Goal: Communication & Community: Participate in discussion

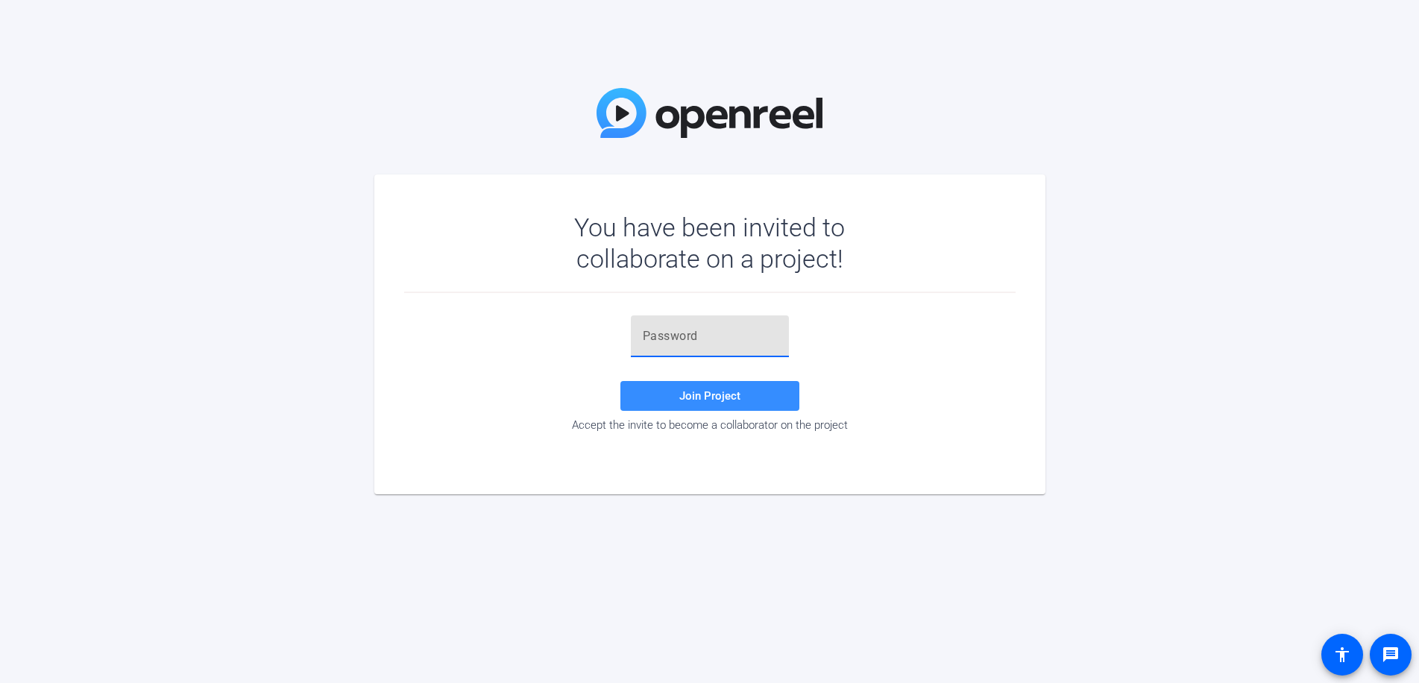
click at [665, 338] on input "text" at bounding box center [710, 336] width 134 height 18
paste input "3]&#gf"
type input "3]&#gf"
click at [731, 396] on span "Join Project" at bounding box center [709, 395] width 61 height 13
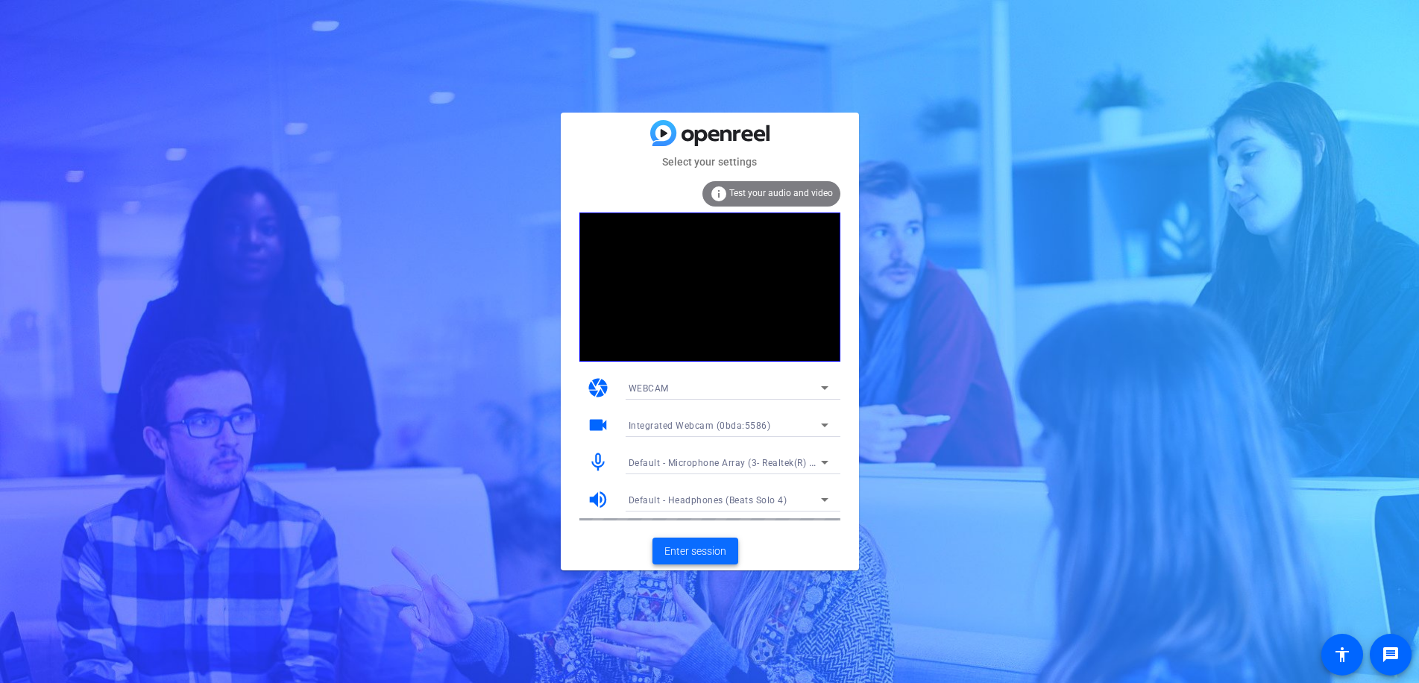
click at [701, 548] on span "Enter session" at bounding box center [696, 552] width 62 height 16
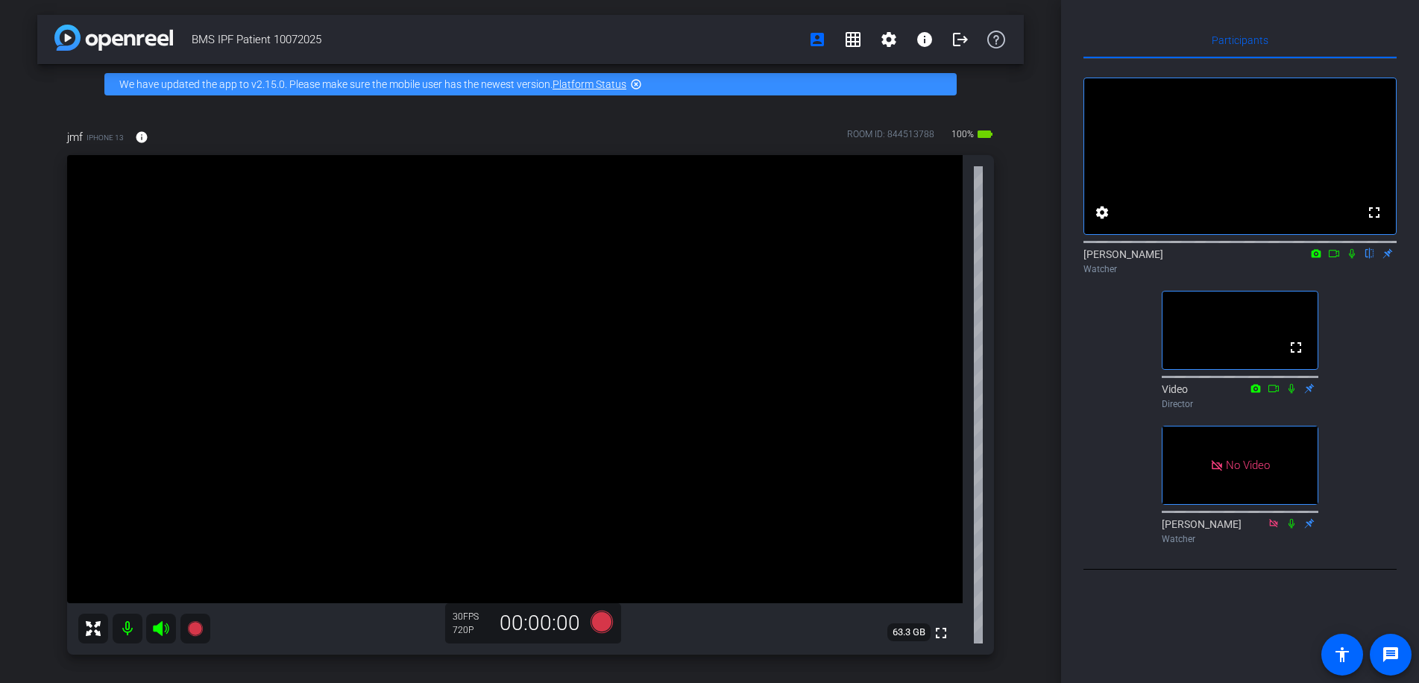
click at [1100, 663] on div "Participants fullscreen settings [PERSON_NAME] flip Watcher fullscreen Video Di…" at bounding box center [1240, 341] width 358 height 683
click at [1355, 259] on icon at bounding box center [1352, 253] width 12 height 10
drag, startPoint x: 21, startPoint y: 116, endPoint x: 33, endPoint y: 110, distance: 13.0
click at [21, 116] on div "BMS IPF Patient 10072025 account_box grid_on settings info logout We have updat…" at bounding box center [530, 341] width 1061 height 683
click at [1349, 259] on icon at bounding box center [1352, 253] width 12 height 10
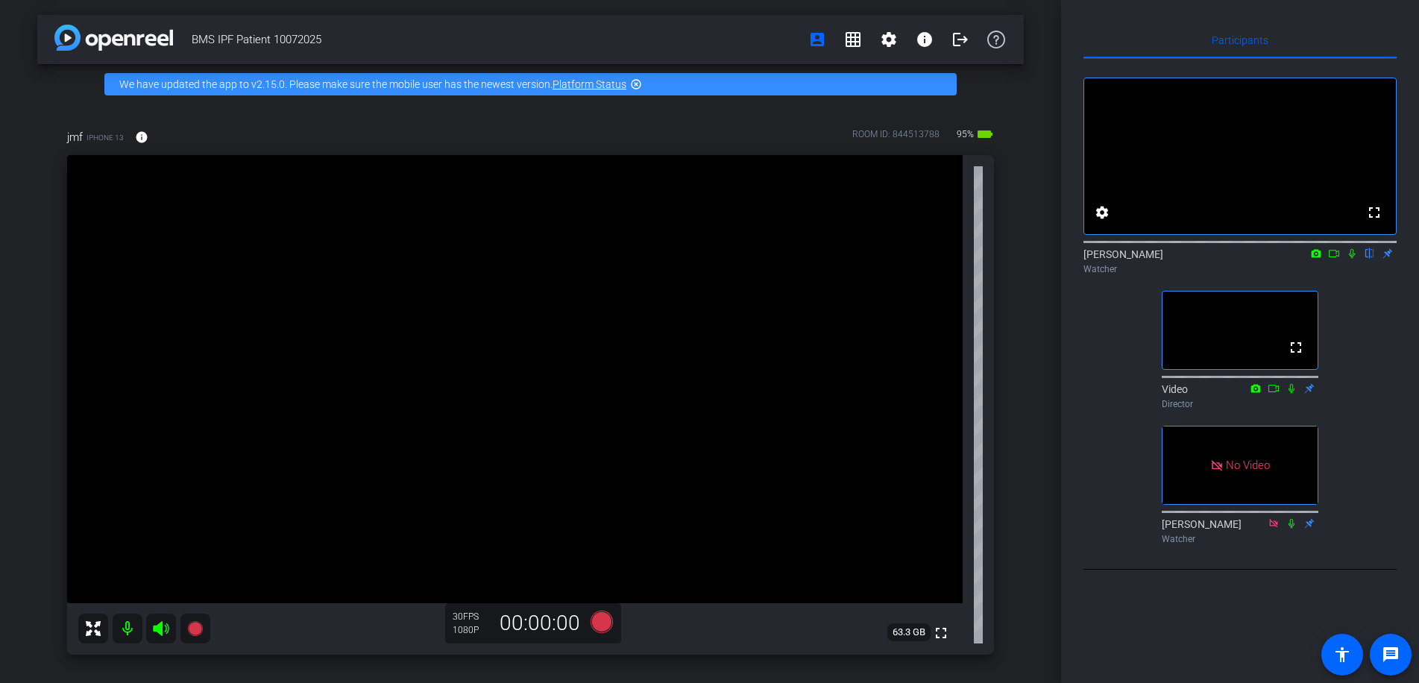
click at [1116, 404] on div "fullscreen settings [PERSON_NAME] flip Watcher fullscreen Video Director No Vid…" at bounding box center [1240, 304] width 313 height 491
click at [1353, 259] on icon at bounding box center [1352, 253] width 12 height 10
click at [25, 111] on div "BMS IPF Patient 10072025 account_box grid_on settings info logout We have updat…" at bounding box center [530, 341] width 1061 height 683
click at [1354, 259] on icon at bounding box center [1352, 253] width 12 height 10
click at [16, 384] on div "BMS IPF Patient 10072025 account_box grid_on settings info logout We have updat…" at bounding box center [530, 341] width 1061 height 683
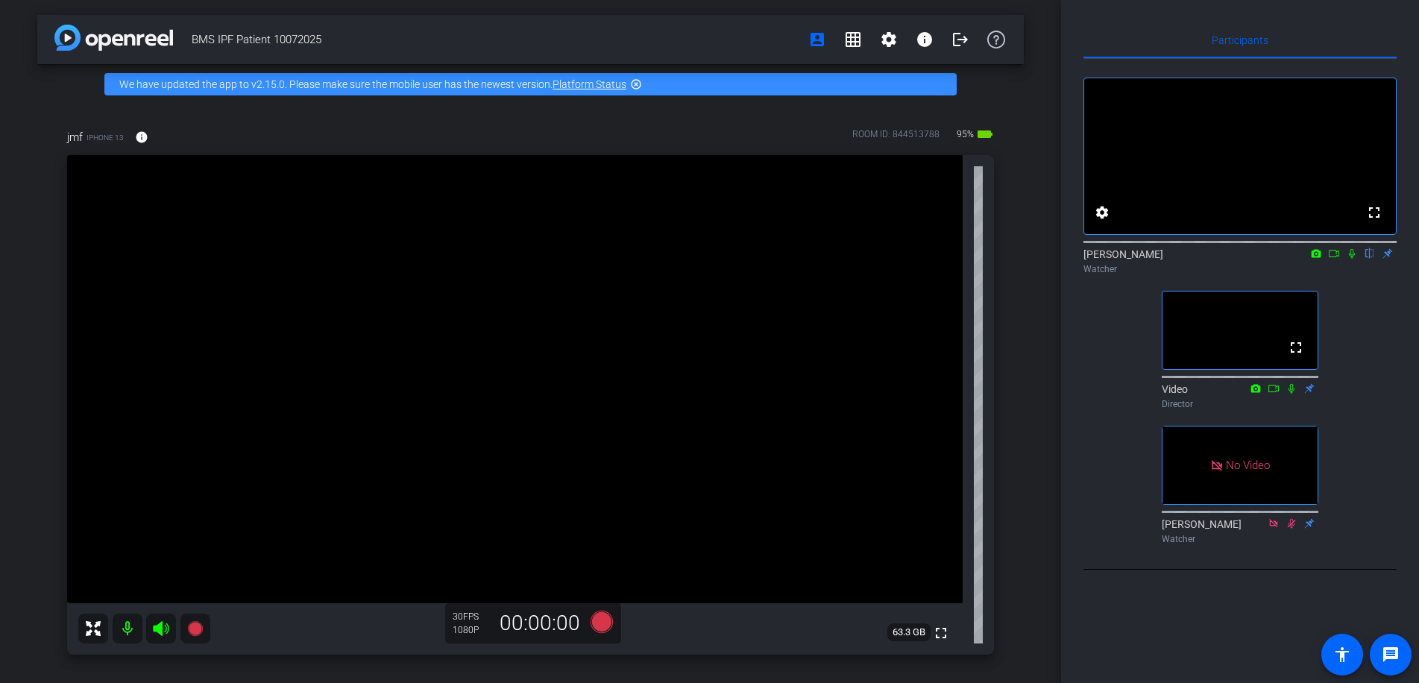
click at [34, 520] on div "BMS IPF Patient 10072025 account_box grid_on settings info logout We have updat…" at bounding box center [530, 341] width 1061 height 683
click at [33, 522] on div "BMS IPF Patient 10072025 account_box grid_on settings info logout We have updat…" at bounding box center [530, 341] width 1061 height 683
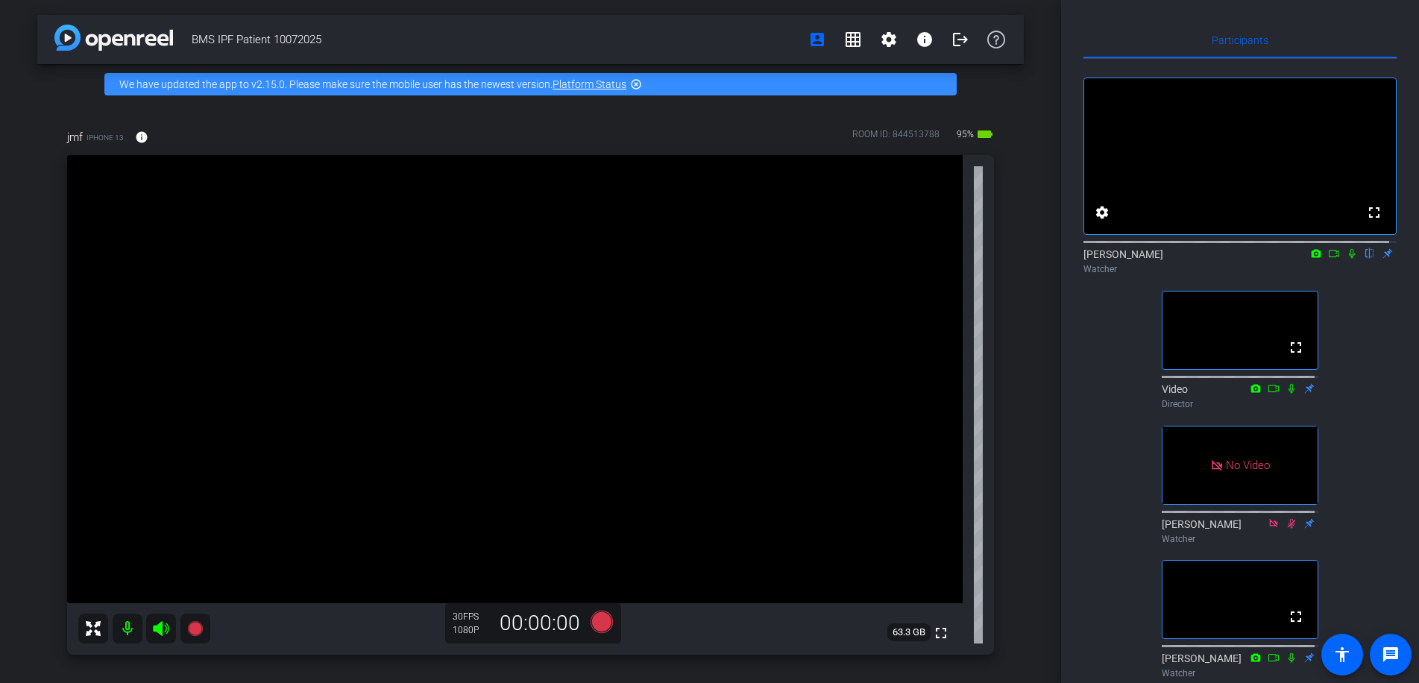
click at [46, 260] on div "jmf iPhone 13 info ROOM ID: 844513788 95% battery_std fullscreen 63.3 GB 30 FPS…" at bounding box center [530, 386] width 987 height 565
click at [26, 389] on div "BMS IPF Patient 10072025 account_box grid_on settings info logout We have updat…" at bounding box center [530, 341] width 1061 height 683
drag, startPoint x: 17, startPoint y: 351, endPoint x: 37, endPoint y: 348, distance: 20.5
click at [17, 351] on div "BMS IPF Patient 10072025 account_box grid_on settings info logout We have updat…" at bounding box center [530, 341] width 1061 height 683
click at [1349, 259] on icon at bounding box center [1352, 254] width 6 height 10
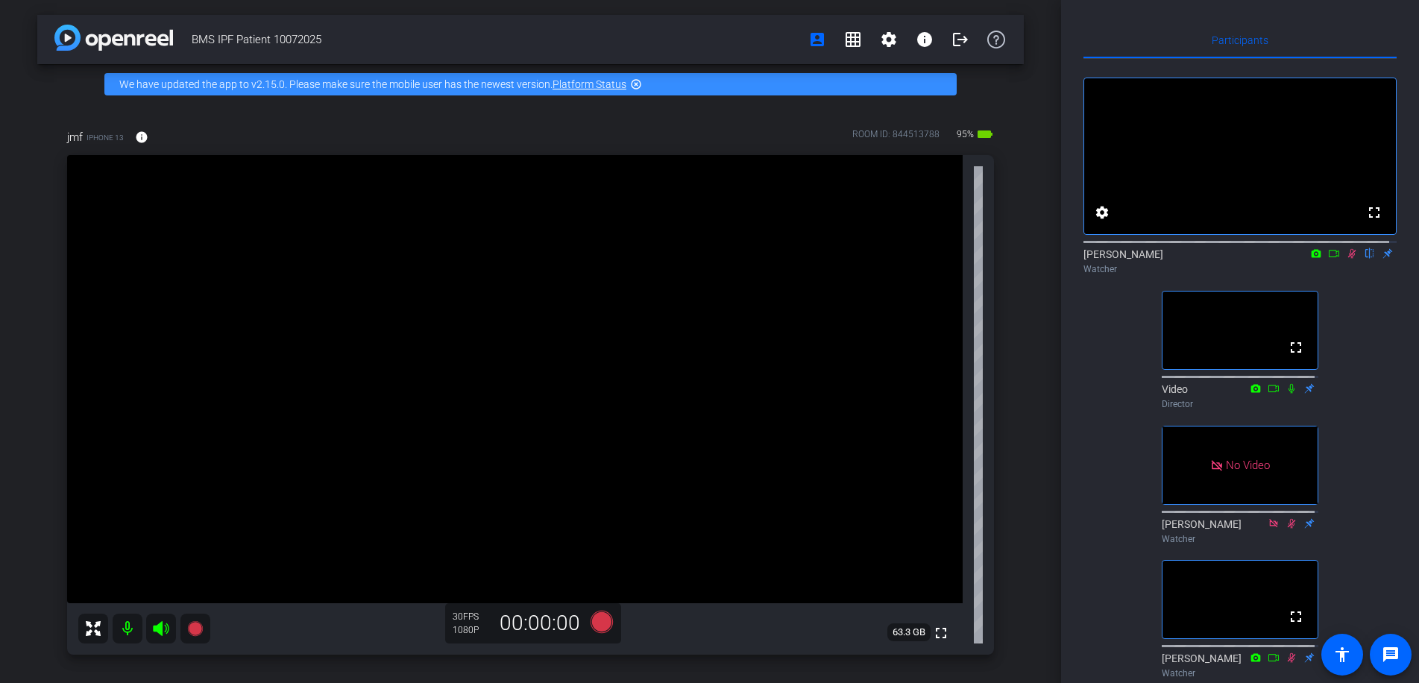
click at [1346, 259] on icon at bounding box center [1352, 253] width 12 height 10
click at [39, 295] on div "jmf iPhone 13 info ROOM ID: 844513788 95% battery_std fullscreen 63.3 GB 30 FPS…" at bounding box center [530, 386] width 987 height 565
click at [1136, 508] on div "fullscreen settings [PERSON_NAME] flip Watcher fullscreen Video Director No Vid…" at bounding box center [1240, 372] width 313 height 626
click at [1117, 400] on div "fullscreen settings [PERSON_NAME] flip Watcher fullscreen Video Director No Vid…" at bounding box center [1240, 372] width 313 height 626
click at [43, 119] on div "jmf iPhone 13 info ROOM ID: 844513788 95% battery_std fullscreen 63.3 GB 30 FPS…" at bounding box center [530, 386] width 987 height 565
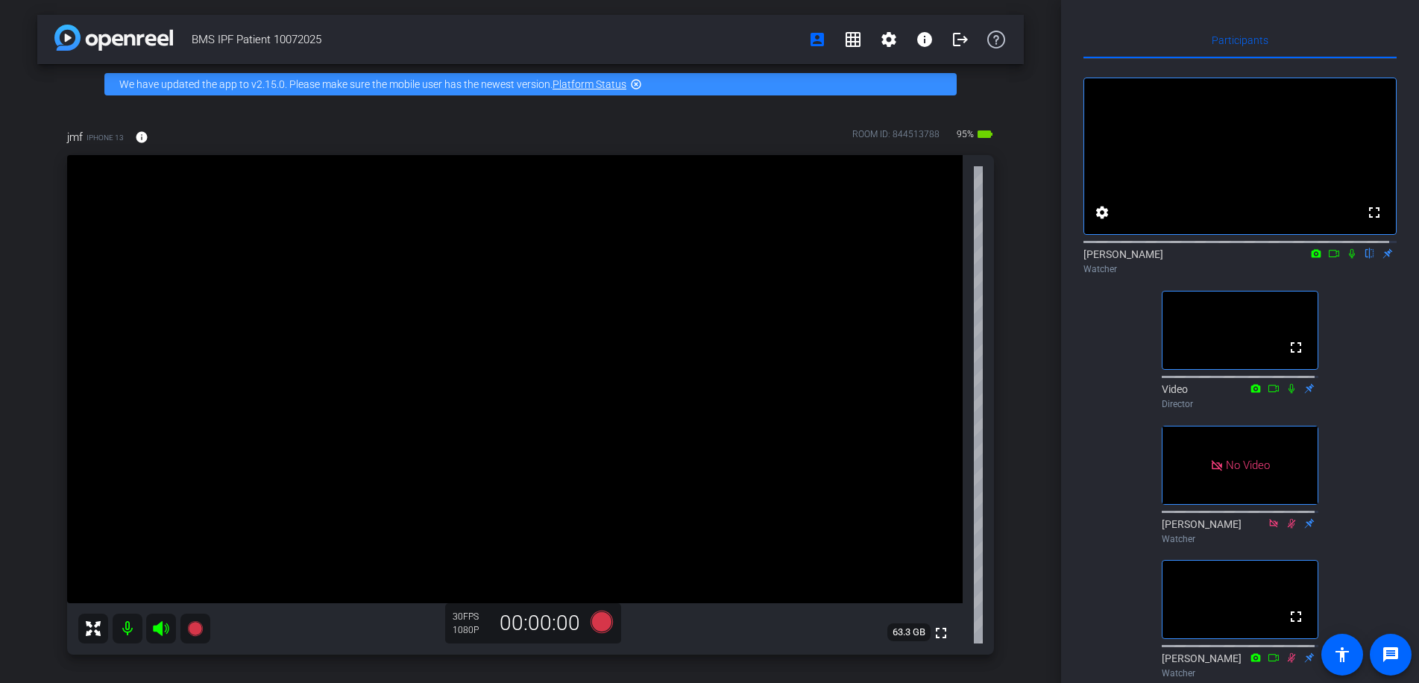
drag, startPoint x: 27, startPoint y: 480, endPoint x: 64, endPoint y: 476, distance: 37.5
click at [27, 480] on div "BMS IPF Patient 10072025 account_box grid_on settings info logout We have updat…" at bounding box center [530, 341] width 1061 height 683
click at [1100, 362] on div "fullscreen settings [PERSON_NAME] flip Watcher fullscreen Video Director No Vid…" at bounding box center [1240, 372] width 313 height 626
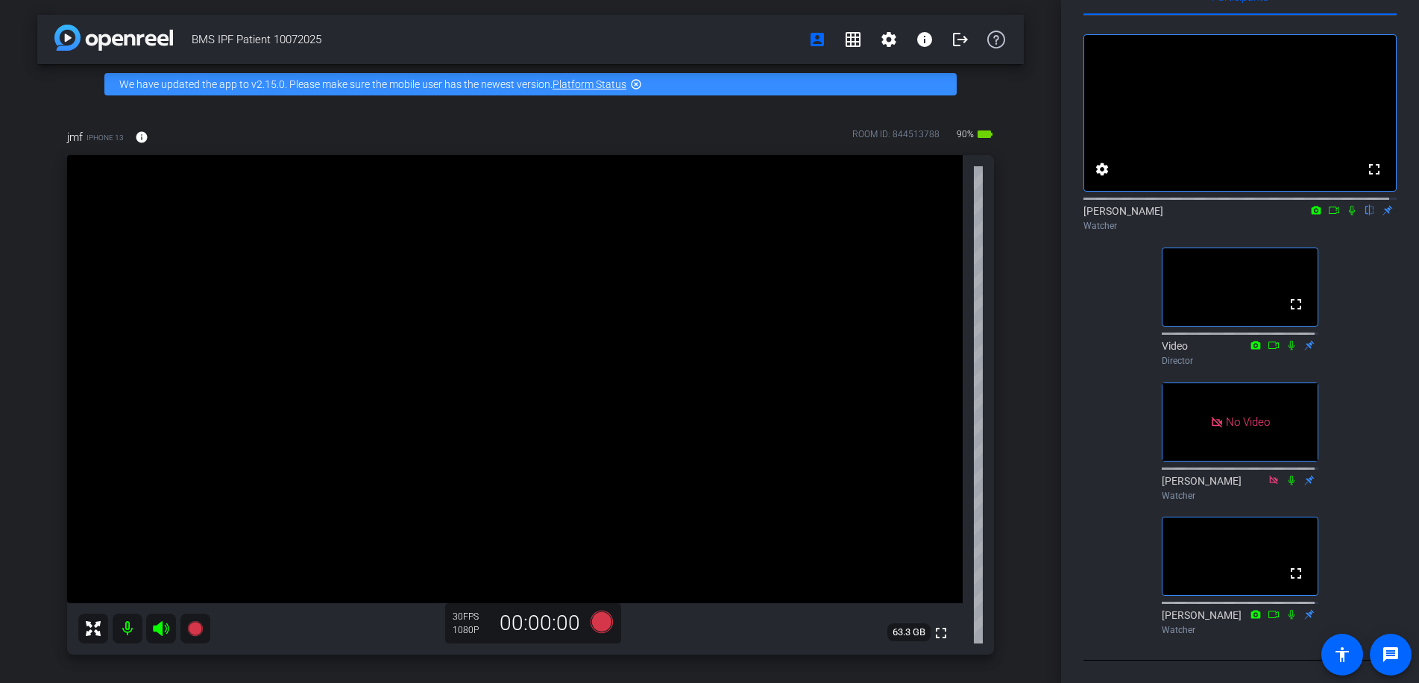
scroll to position [108, 0]
click at [33, 469] on div "BMS IPF Patient 10072025 account_box grid_on settings info logout We have updat…" at bounding box center [530, 341] width 1061 height 683
click at [23, 119] on div "BMS IPF Patient 10072025 account_box grid_on settings info logout We have updat…" at bounding box center [530, 341] width 1061 height 683
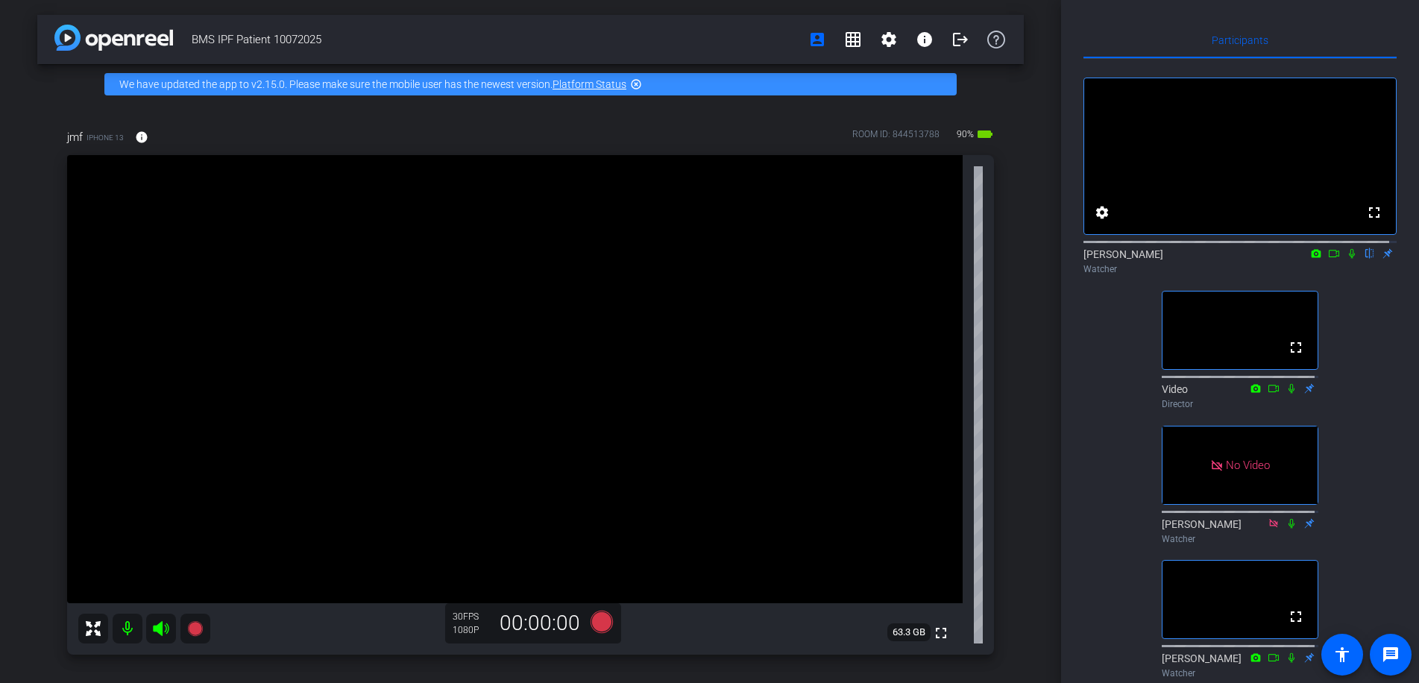
click at [1349, 259] on icon at bounding box center [1352, 254] width 6 height 10
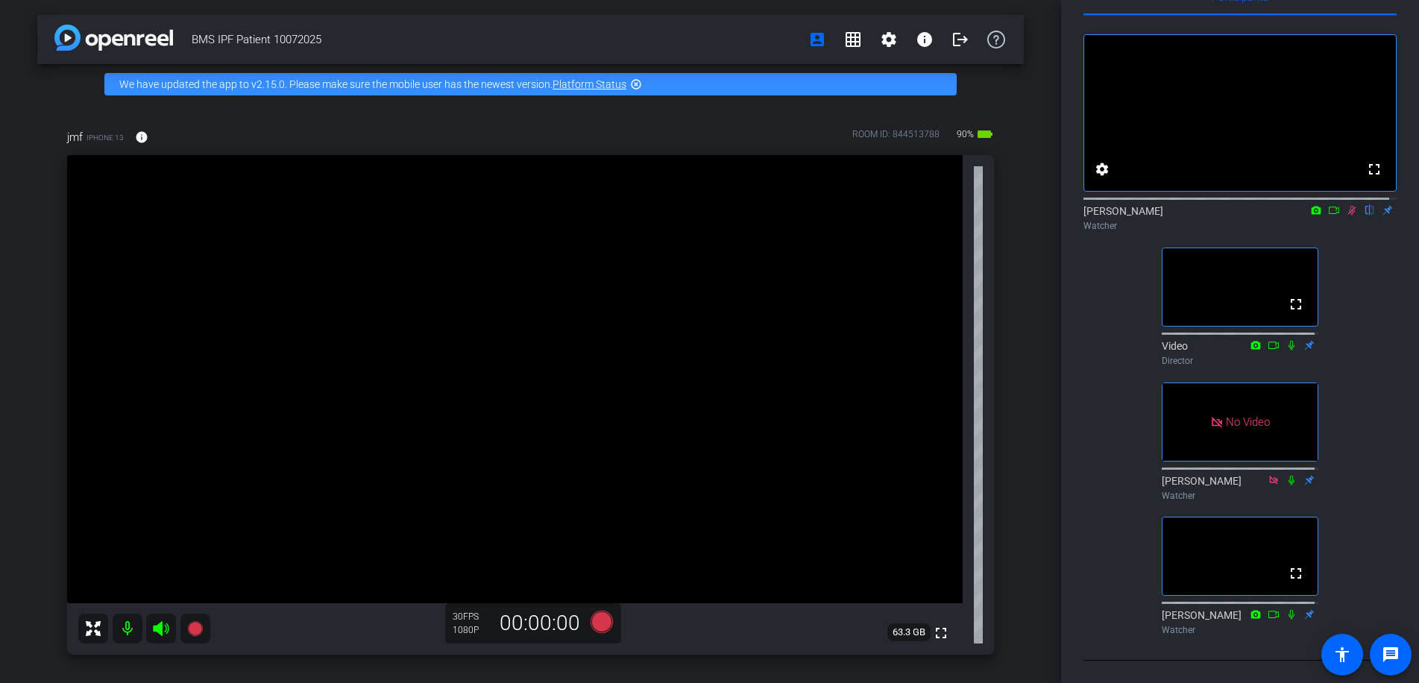
scroll to position [108, 0]
click at [1119, 542] on div "fullscreen settings [PERSON_NAME] flip Watcher fullscreen Video Director No Vid…" at bounding box center [1240, 329] width 313 height 626
click at [1118, 491] on div "fullscreen settings [PERSON_NAME] flip Watcher fullscreen Video Director No Vid…" at bounding box center [1240, 329] width 313 height 626
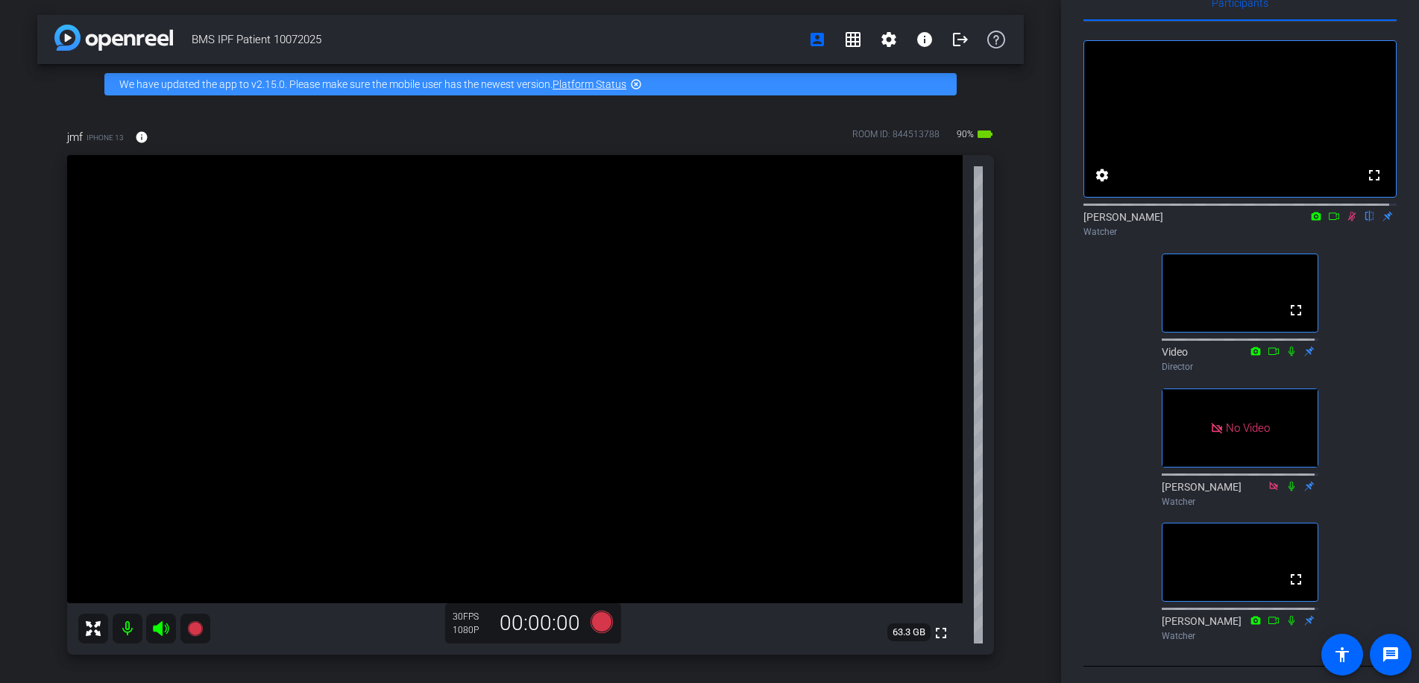
scroll to position [0, 0]
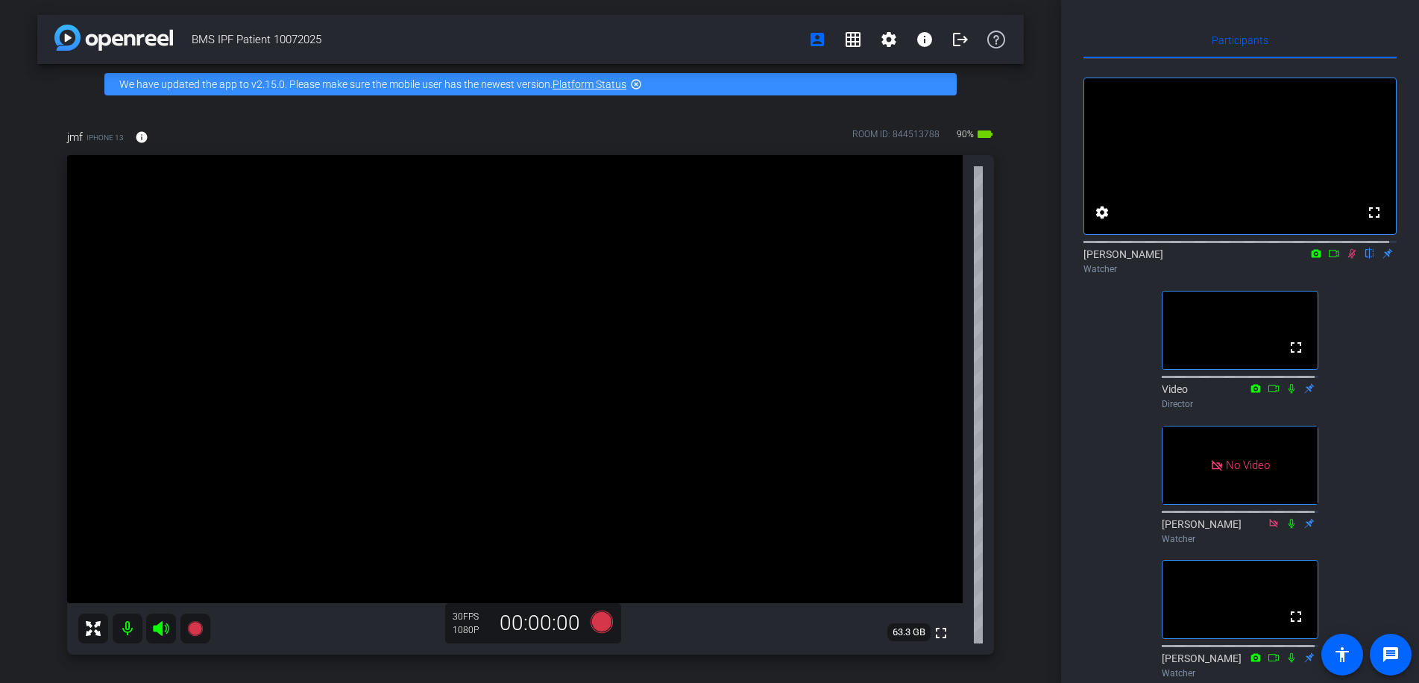
click at [1099, 629] on div "fullscreen settings [PERSON_NAME] flip Watcher fullscreen Video Director No Vid…" at bounding box center [1240, 372] width 313 height 626
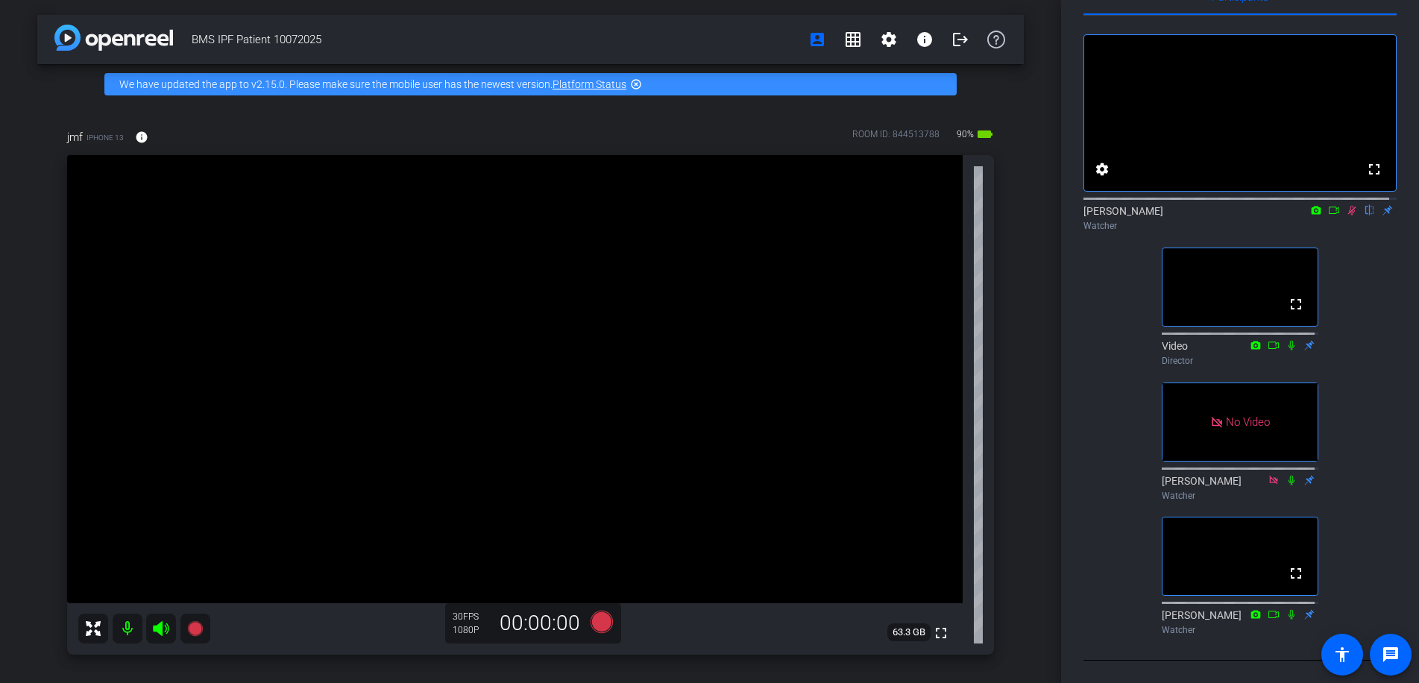
scroll to position [34, 0]
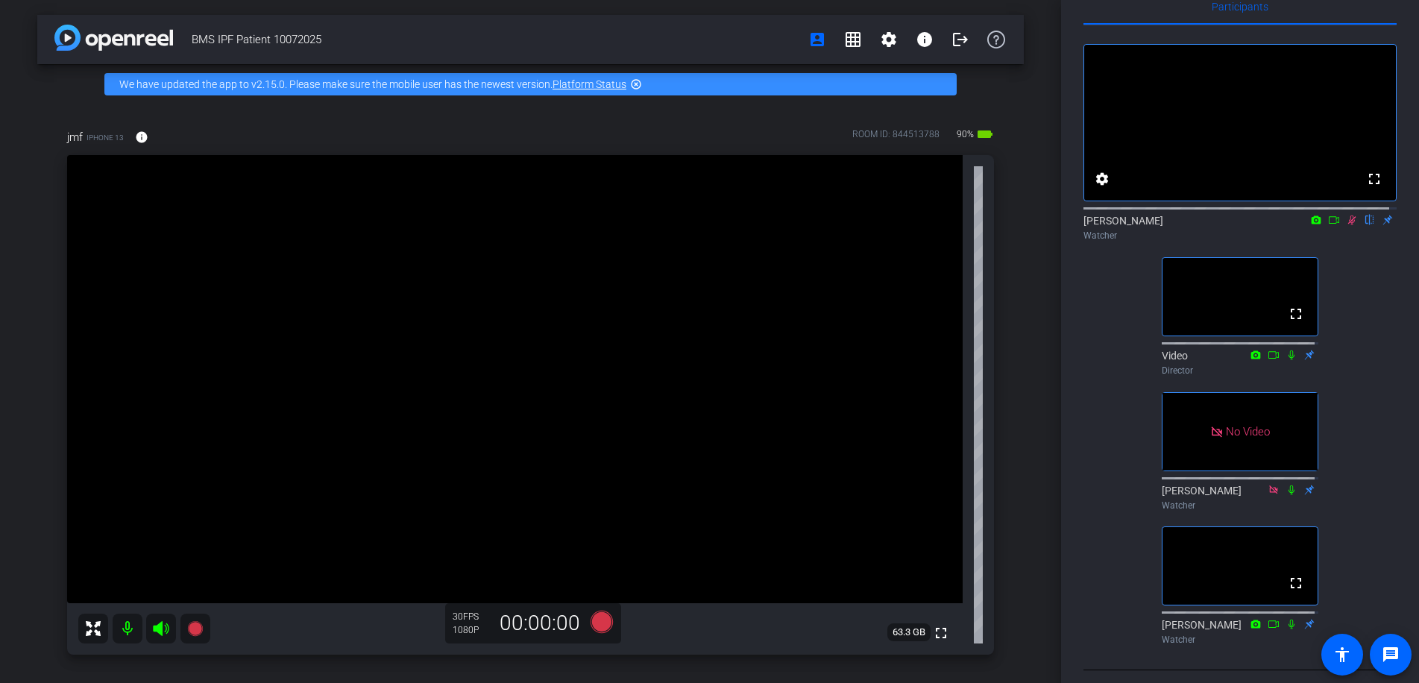
click at [1120, 562] on div "fullscreen settings [PERSON_NAME] flip Watcher fullscreen Video Director No Vid…" at bounding box center [1240, 338] width 313 height 626
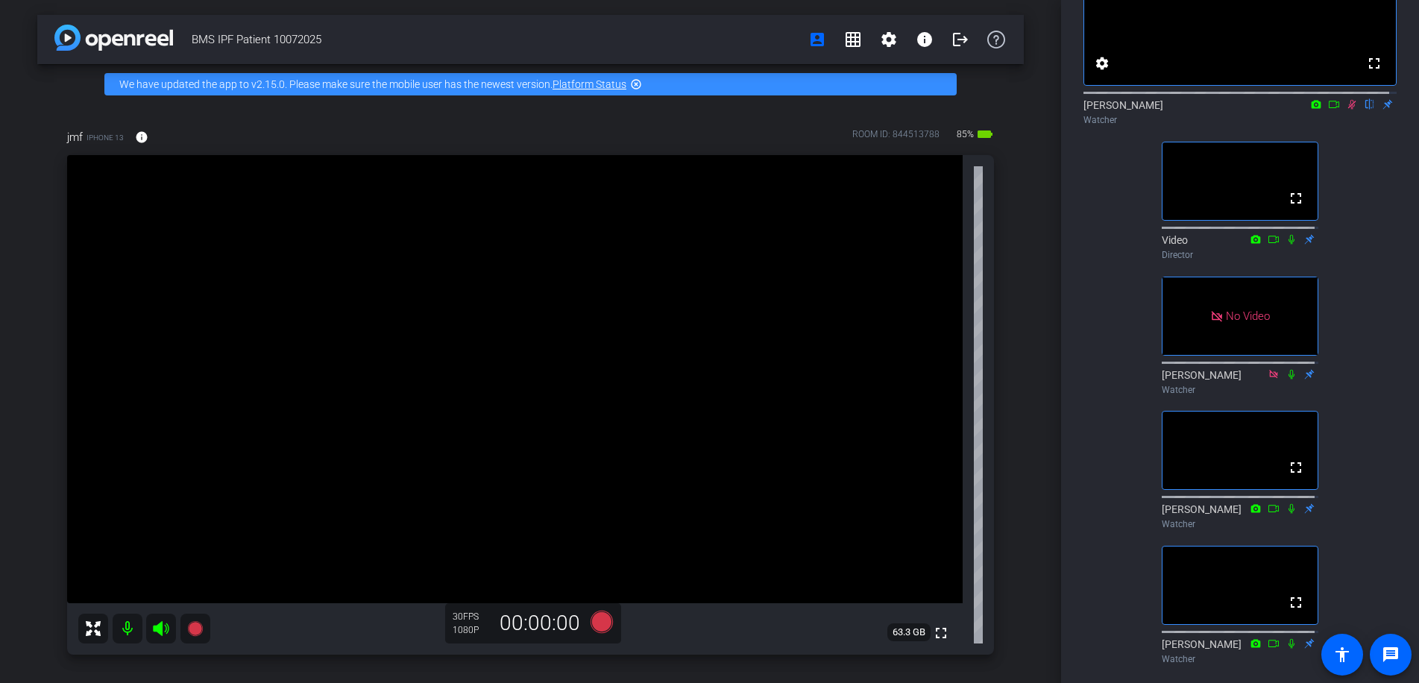
scroll to position [224, 0]
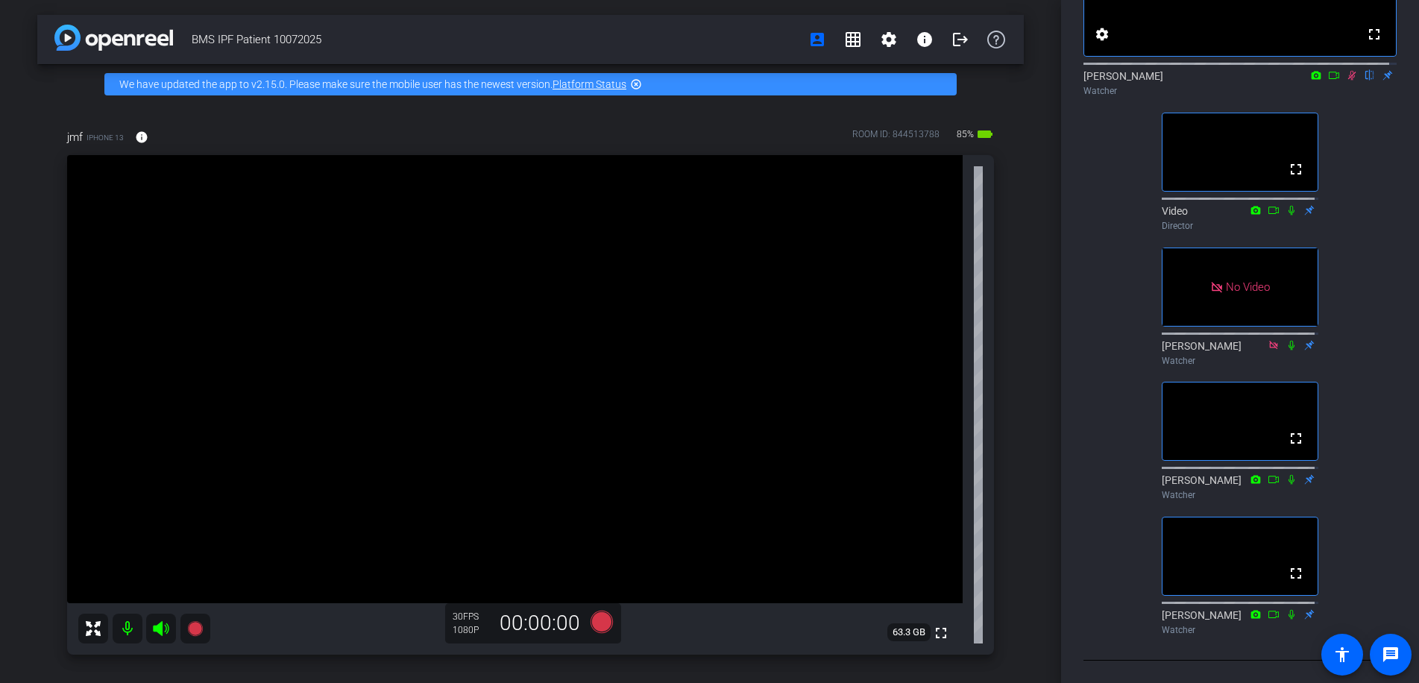
click at [1390, 315] on div "Participants fullscreen settings [PERSON_NAME] flip Watcher fullscreen Video Di…" at bounding box center [1240, 341] width 358 height 683
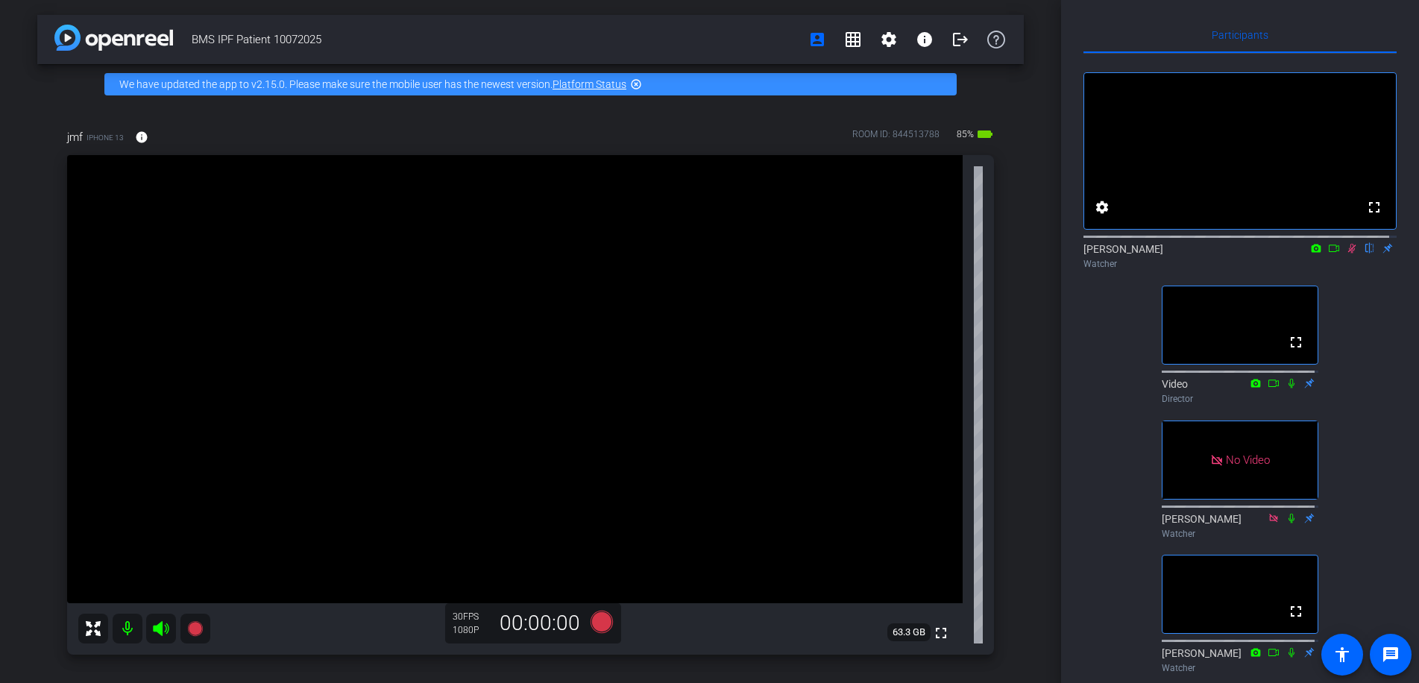
scroll to position [0, 0]
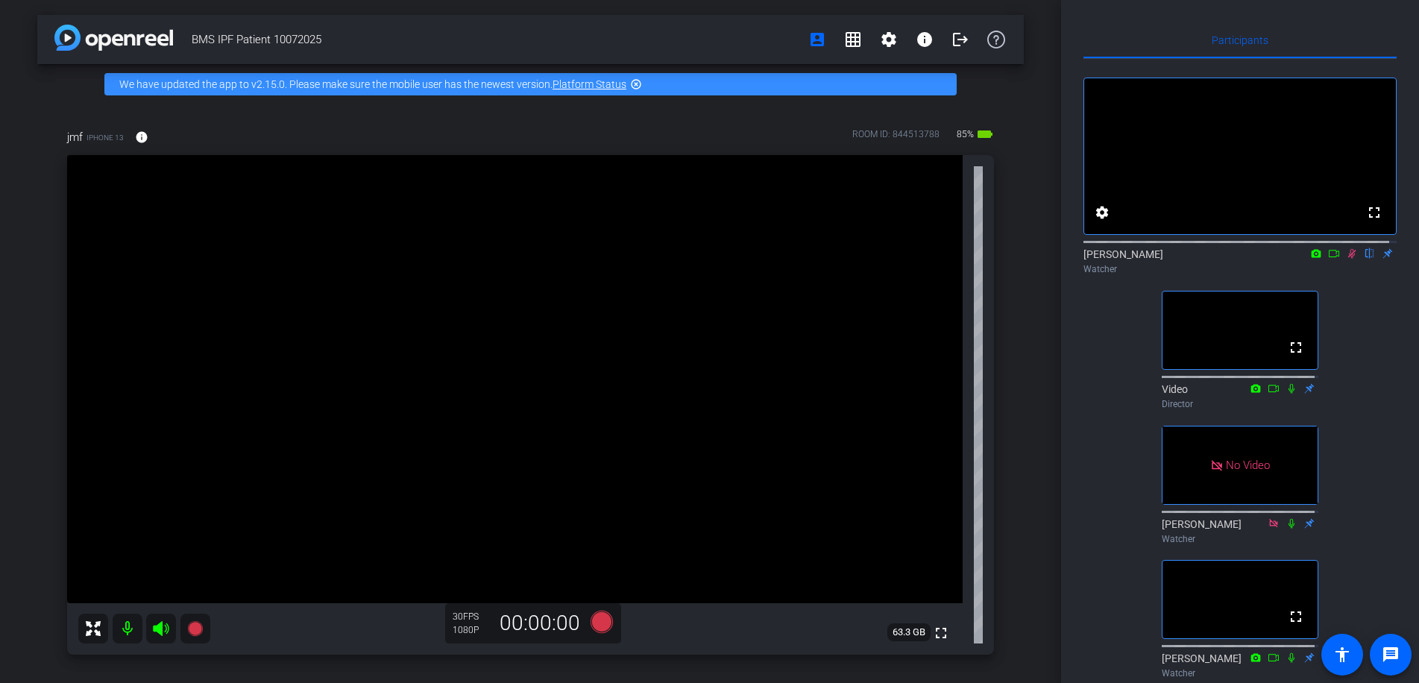
click at [1346, 259] on icon at bounding box center [1352, 253] width 12 height 10
click at [1349, 259] on icon at bounding box center [1352, 254] width 6 height 10
click at [1346, 259] on icon at bounding box center [1352, 253] width 12 height 10
